Goal: Find specific page/section: Find specific page/section

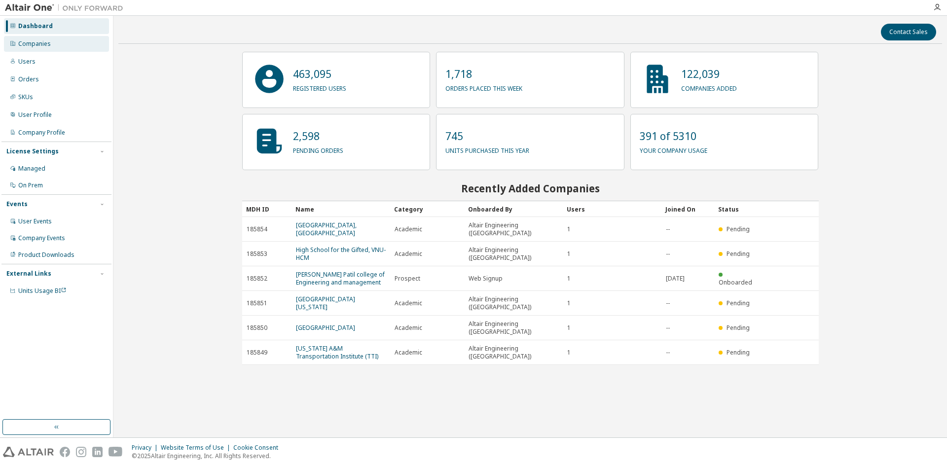
click at [43, 43] on div "Companies" at bounding box center [34, 44] width 33 height 8
